Goal: Navigation & Orientation: Find specific page/section

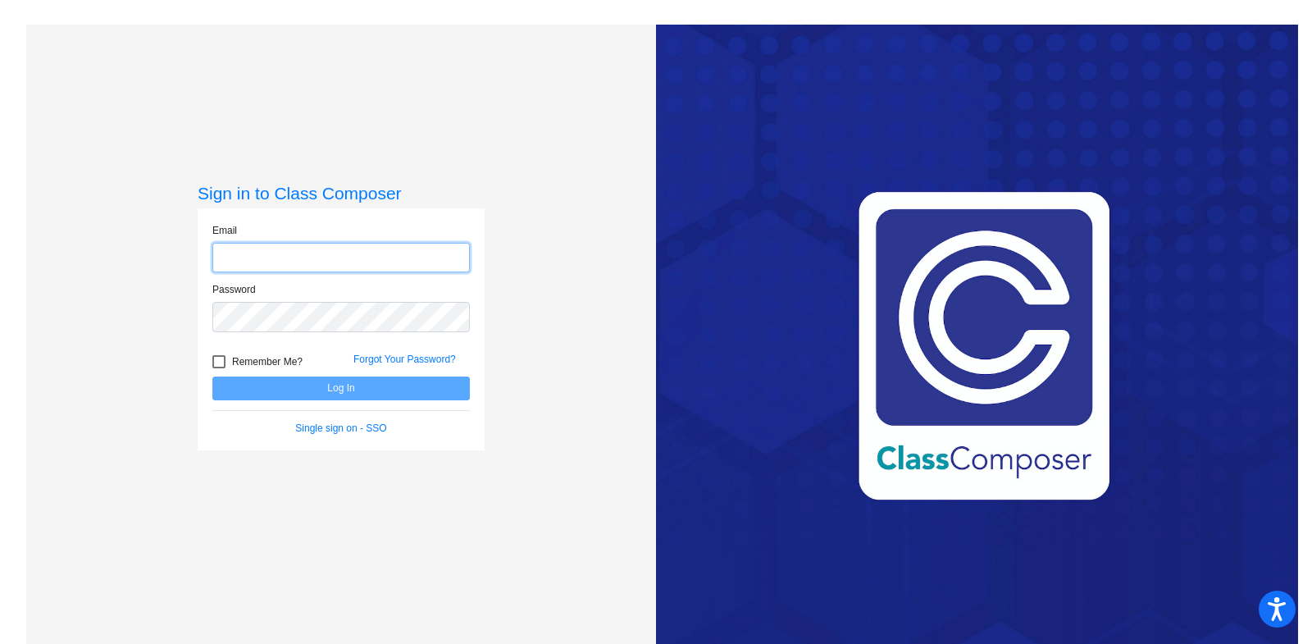
type input "[EMAIL_ADDRESS][DOMAIN_NAME]"
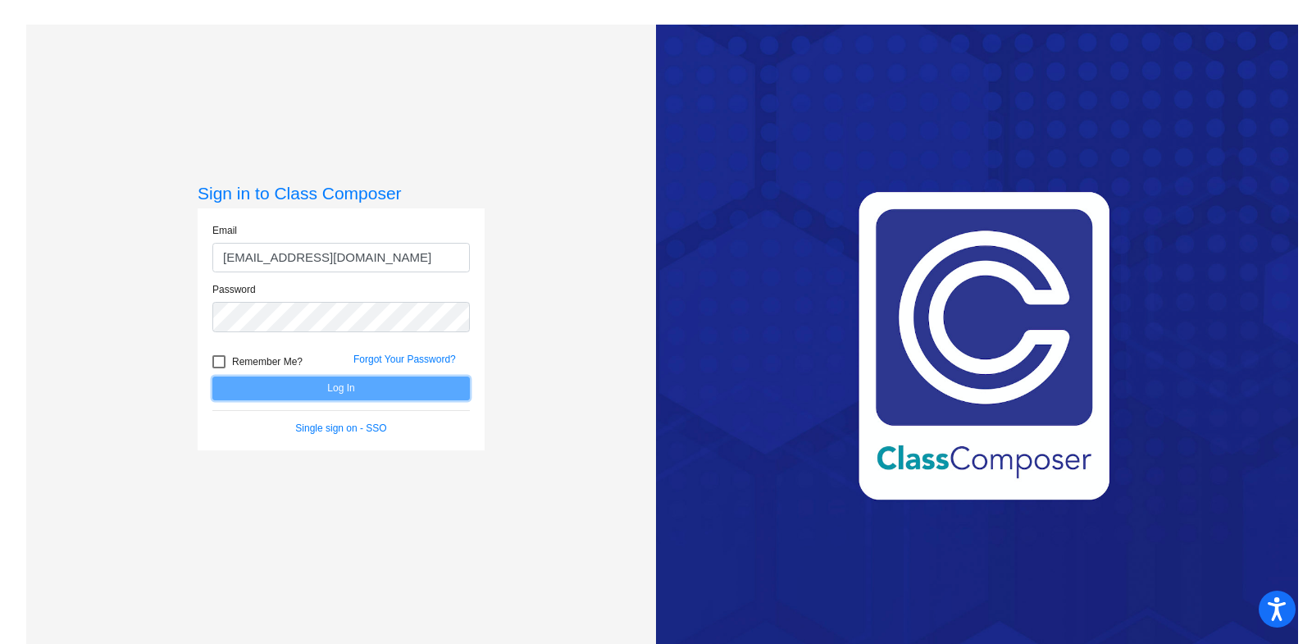
click at [266, 389] on button "Log In" at bounding box center [340, 388] width 257 height 24
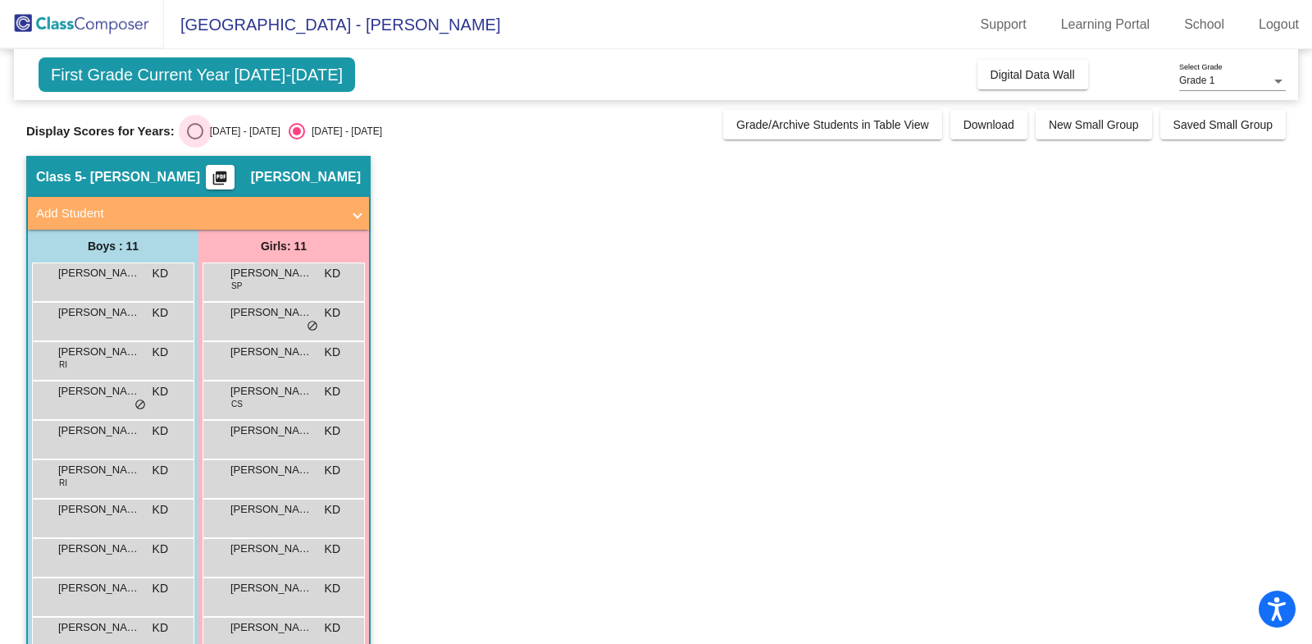
click at [198, 128] on div "Select an option" at bounding box center [195, 131] width 16 height 16
click at [195, 139] on input "[DATE] - [DATE]" at bounding box center [194, 139] width 1 height 1
radio input "true"
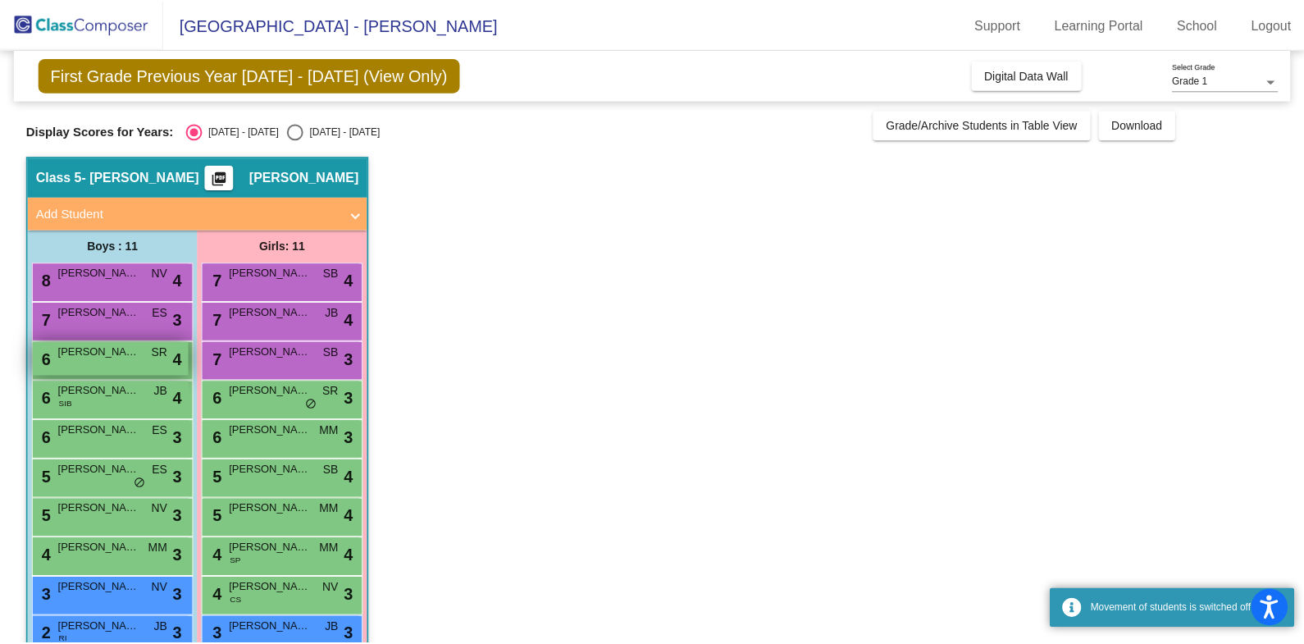
scroll to position [76, 0]
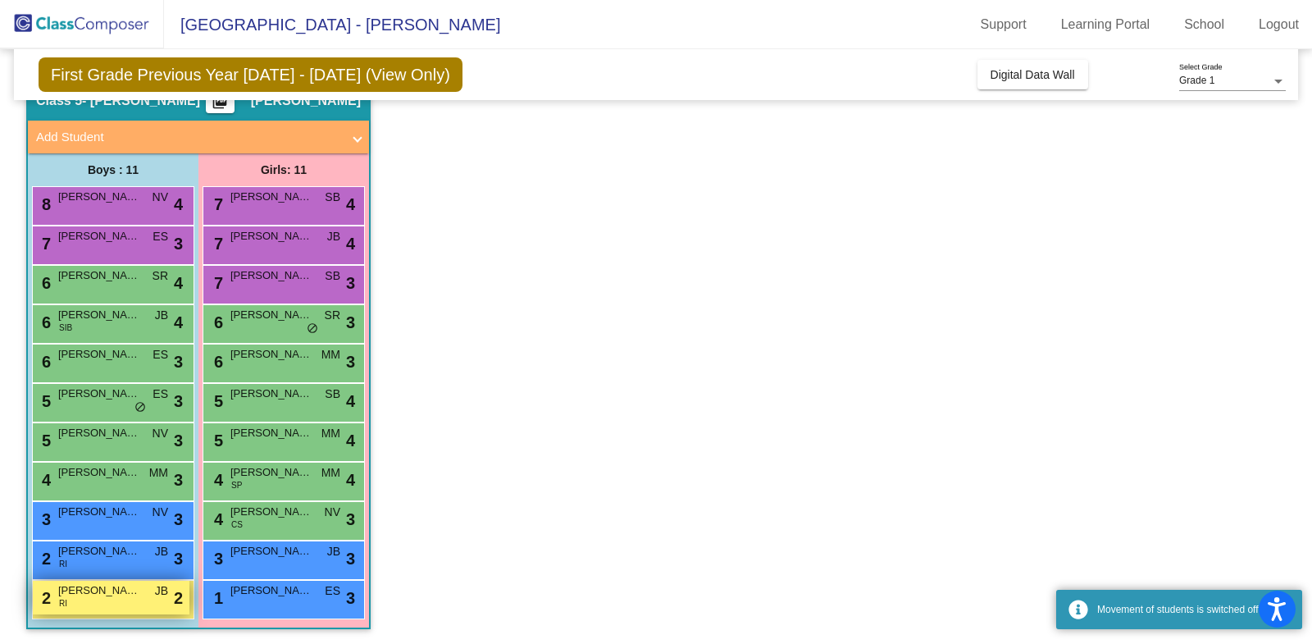
click at [108, 590] on span "[PERSON_NAME]" at bounding box center [99, 590] width 82 height 16
